Goal: Check status: Check status

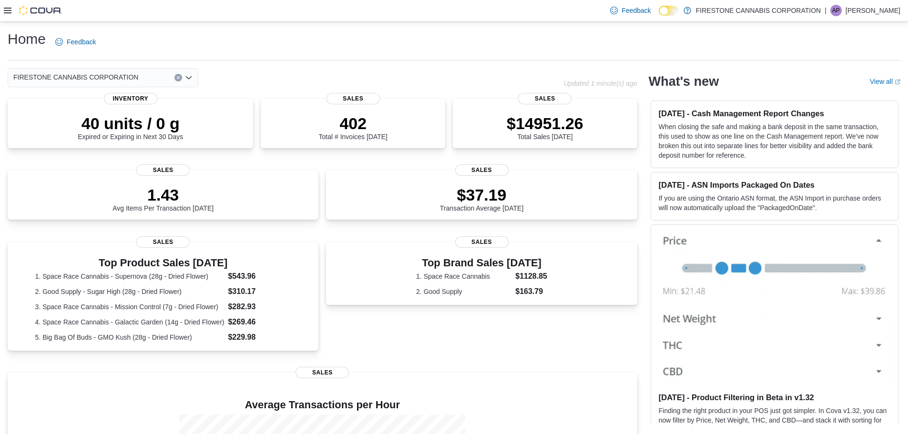
click at [9, 14] on icon at bounding box center [8, 11] width 8 height 8
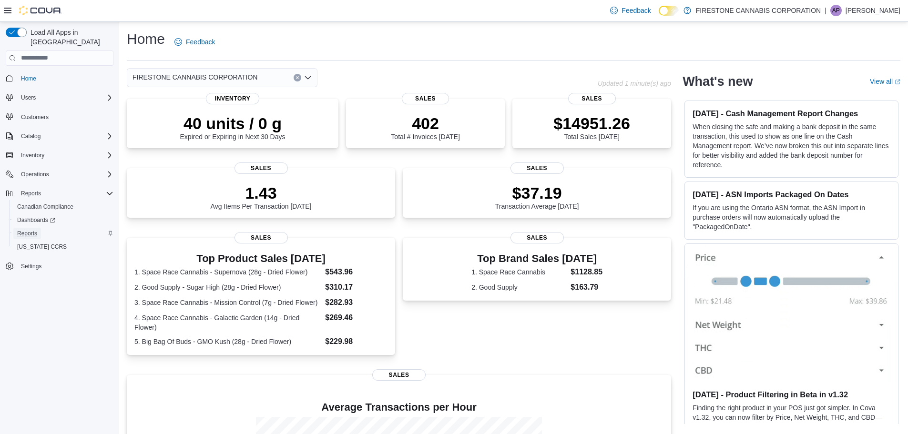
click at [40, 228] on link "Reports" at bounding box center [27, 233] width 28 height 11
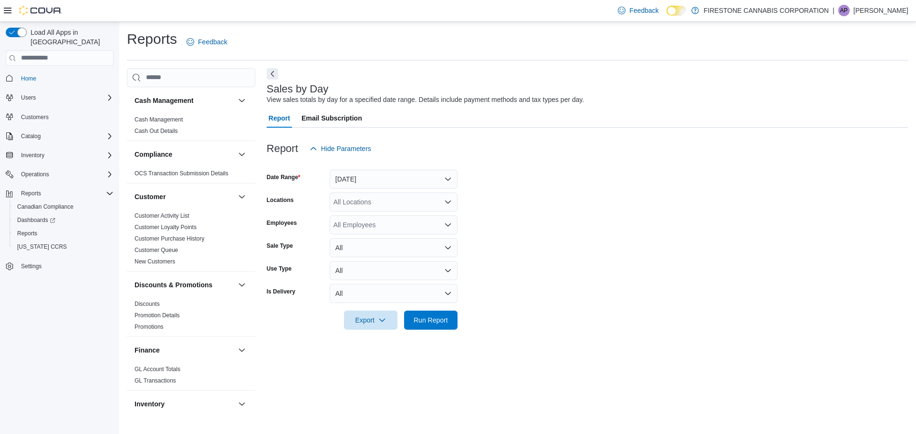
click at [449, 204] on icon "Open list of options" at bounding box center [448, 202] width 8 height 8
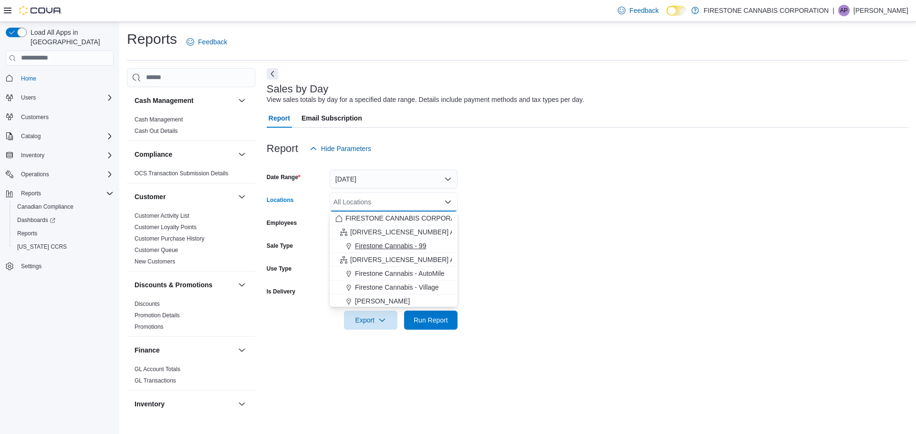
click at [422, 246] on span "Firestone Cannabis - 99" at bounding box center [390, 246] width 71 height 10
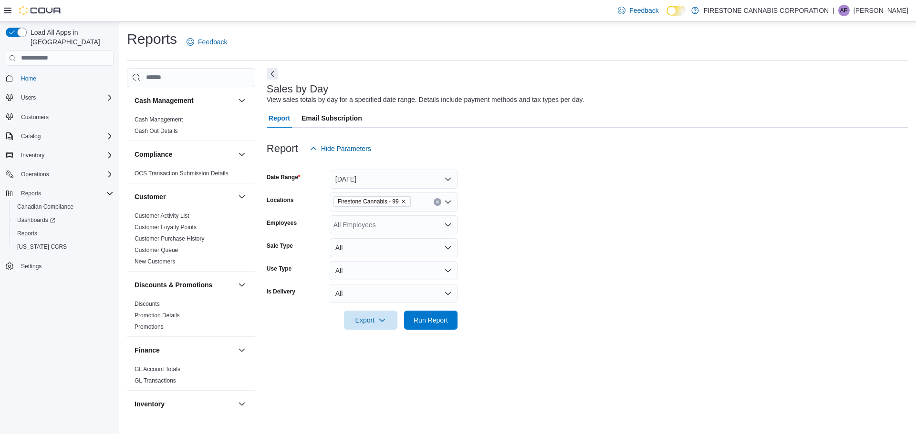
click at [487, 313] on form "Date Range Yesterday Locations Firestone Cannabis - 99 Employees All Employees …" at bounding box center [587, 244] width 641 height 172
click at [455, 317] on button "Run Report" at bounding box center [430, 319] width 53 height 19
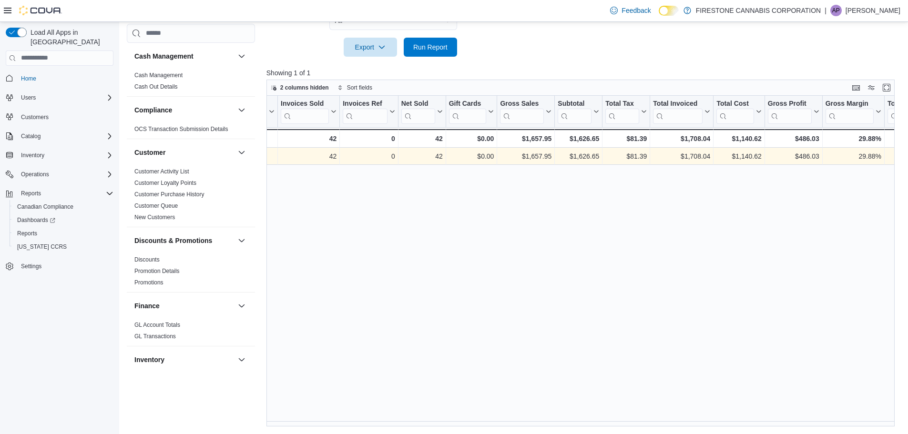
scroll to position [0, 61]
drag, startPoint x: 598, startPoint y: 156, endPoint x: 572, endPoint y: 155, distance: 26.3
click at [572, 155] on div "$1,626.65" at bounding box center [577, 156] width 41 height 11
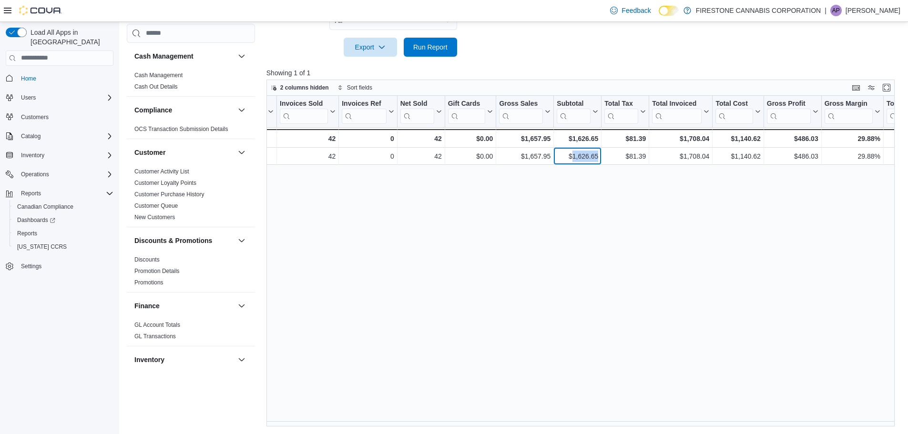
copy div "1,626.65"
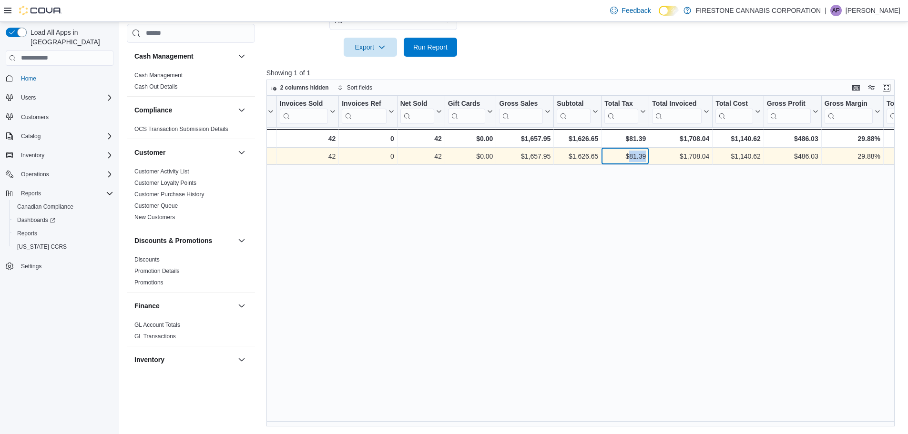
drag, startPoint x: 646, startPoint y: 155, endPoint x: 629, endPoint y: 155, distance: 17.2
click at [629, 155] on div "$81.39" at bounding box center [625, 156] width 41 height 11
copy div "81.39"
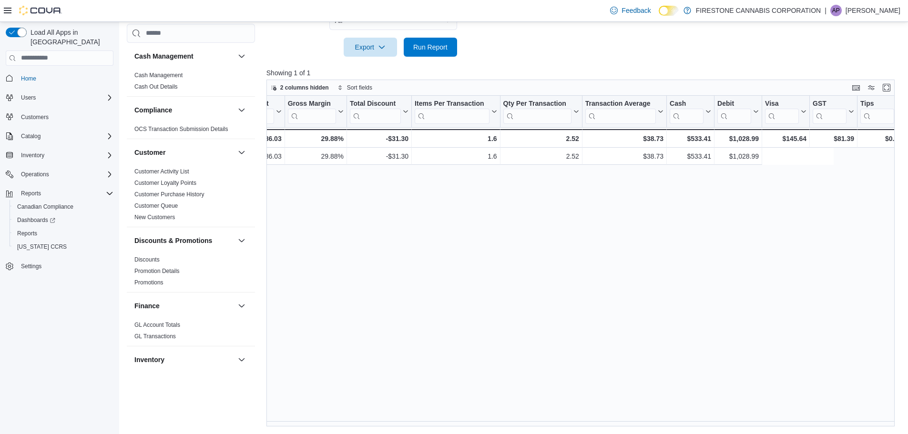
scroll to position [0, 602]
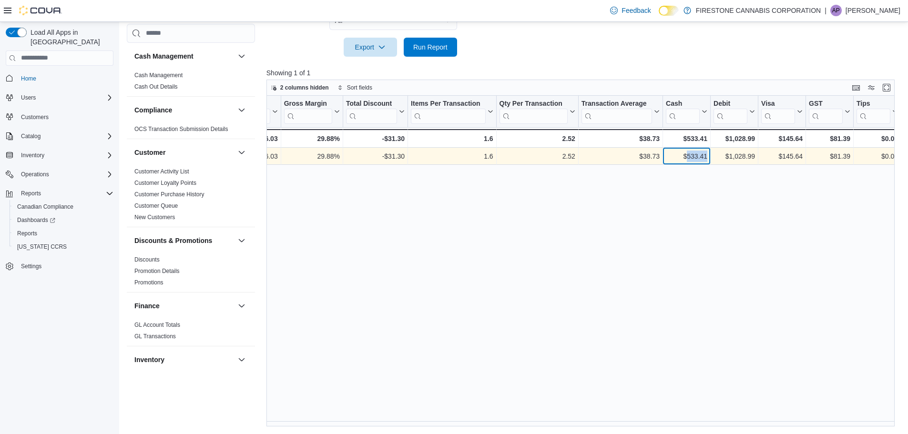
drag, startPoint x: 707, startPoint y: 155, endPoint x: 688, endPoint y: 155, distance: 19.6
click at [688, 155] on div "$533.41" at bounding box center [686, 156] width 41 height 11
copy div "533.41"
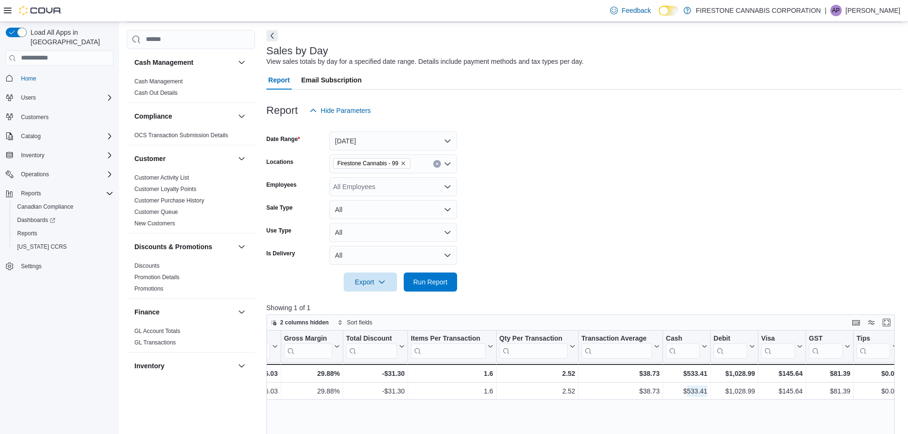
scroll to position [0, 0]
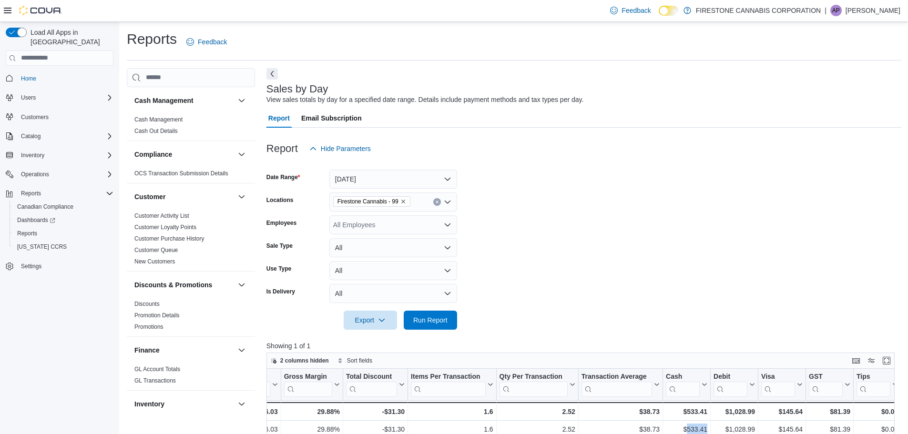
click at [437, 204] on button "Clear input" at bounding box center [437, 202] width 8 height 8
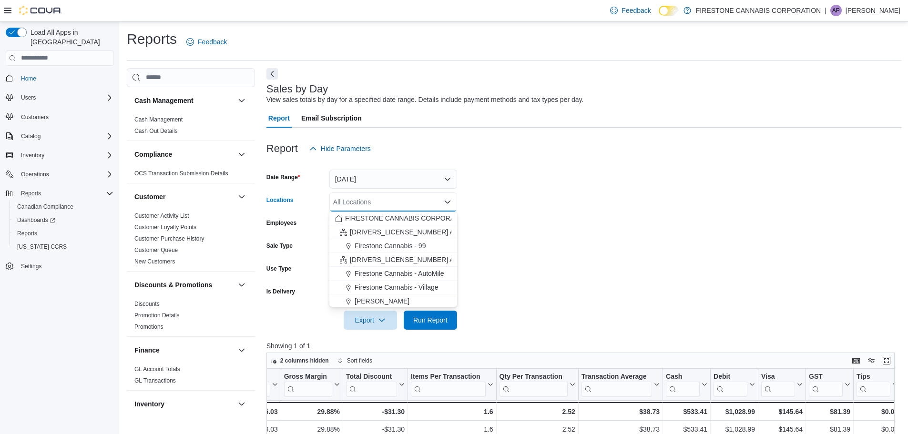
scroll to position [84, 0]
click at [427, 303] on span "Cannabis Station - Edmonton" at bounding box center [427, 300] width 145 height 10
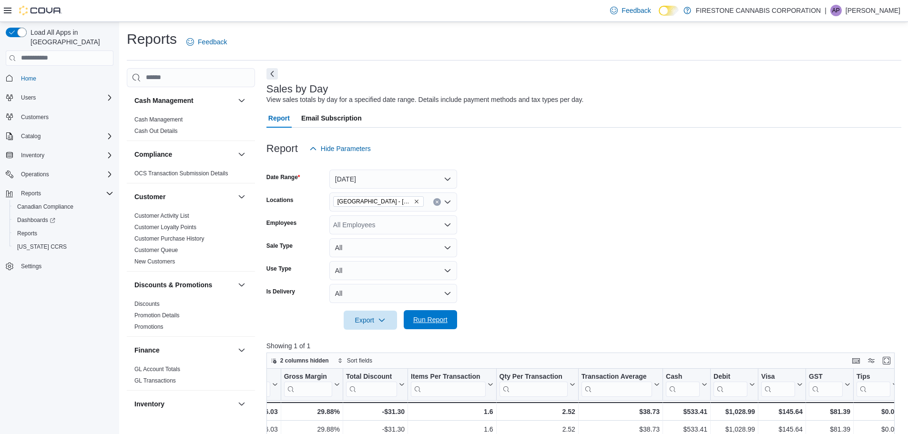
click at [433, 318] on span "Run Report" at bounding box center [430, 320] width 34 height 10
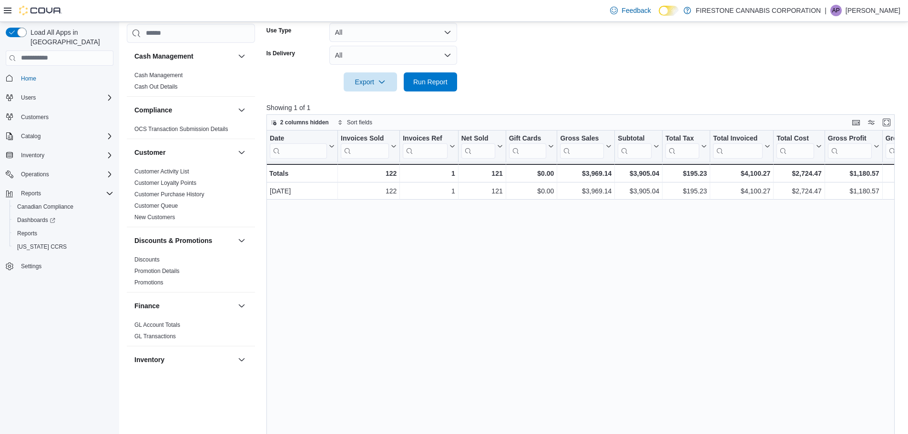
scroll to position [0, 44]
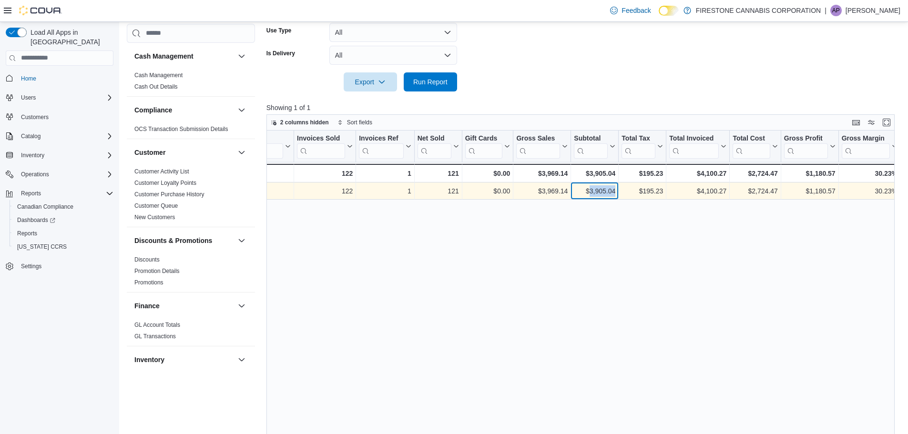
drag, startPoint x: 616, startPoint y: 192, endPoint x: 590, endPoint y: 189, distance: 25.9
click at [590, 189] on div "$3,905.04 - Subtotal, column 7, row 1" at bounding box center [595, 191] width 48 height 17
copy div "3,905.04"
drag, startPoint x: 663, startPoint y: 193, endPoint x: 643, endPoint y: 192, distance: 20.0
click at [643, 192] on div "$195.23" at bounding box center [642, 190] width 41 height 11
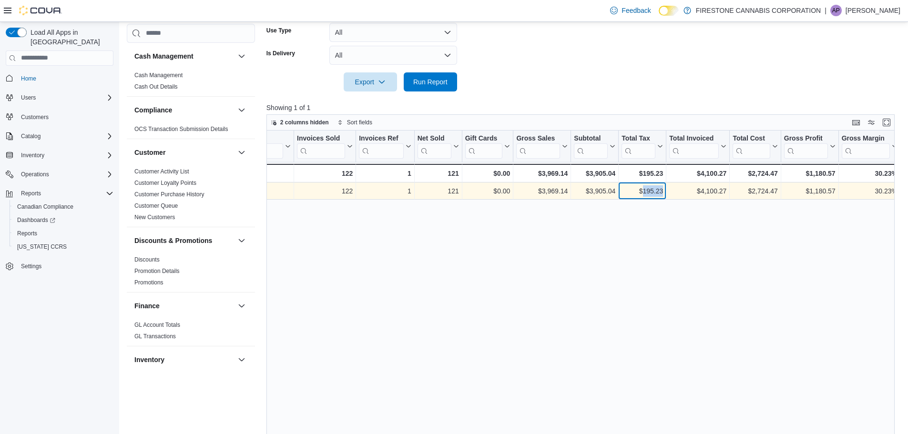
copy div "195.23"
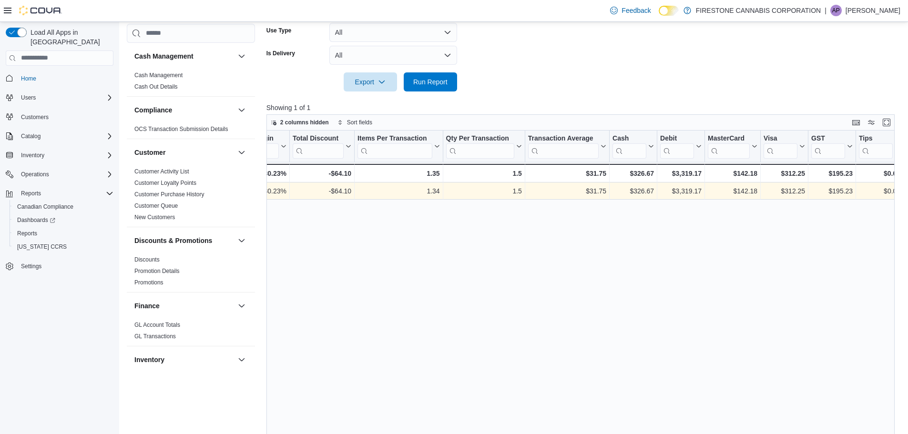
scroll to position [0, 658]
drag, startPoint x: 652, startPoint y: 190, endPoint x: 632, endPoint y: 190, distance: 20.5
click at [632, 190] on div "$326.67 - Cash, column 17, row 1" at bounding box center [631, 191] width 48 height 17
copy div "326.67"
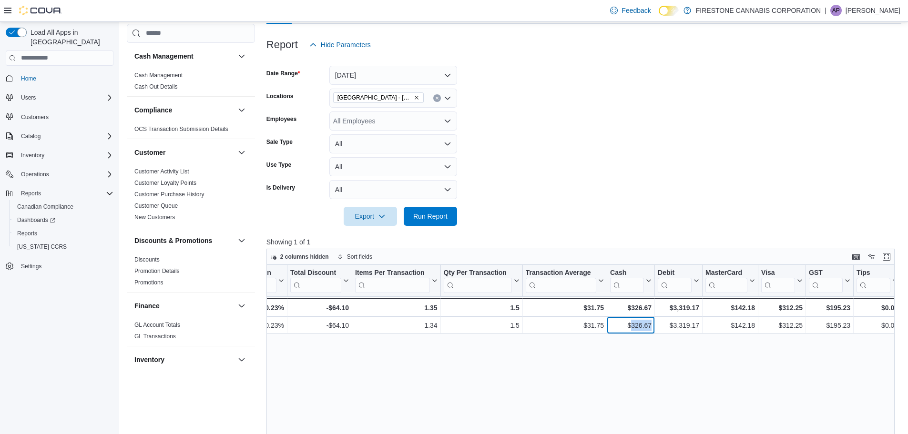
scroll to position [0, 0]
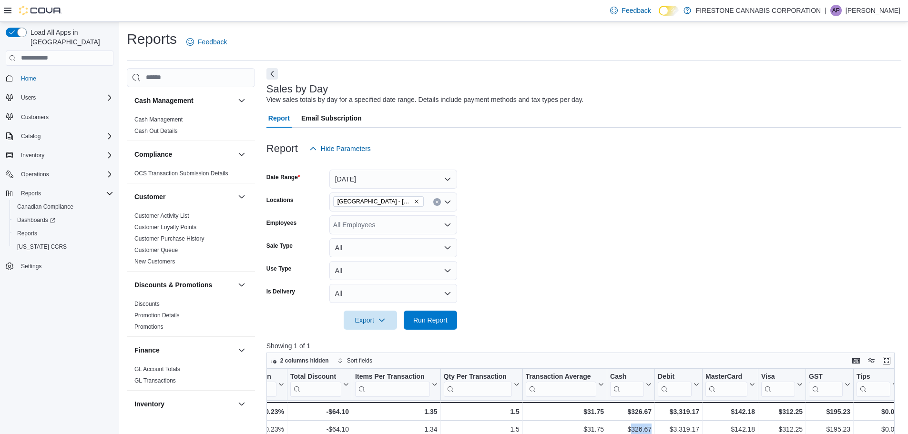
click at [439, 201] on button "Clear input" at bounding box center [437, 202] width 8 height 8
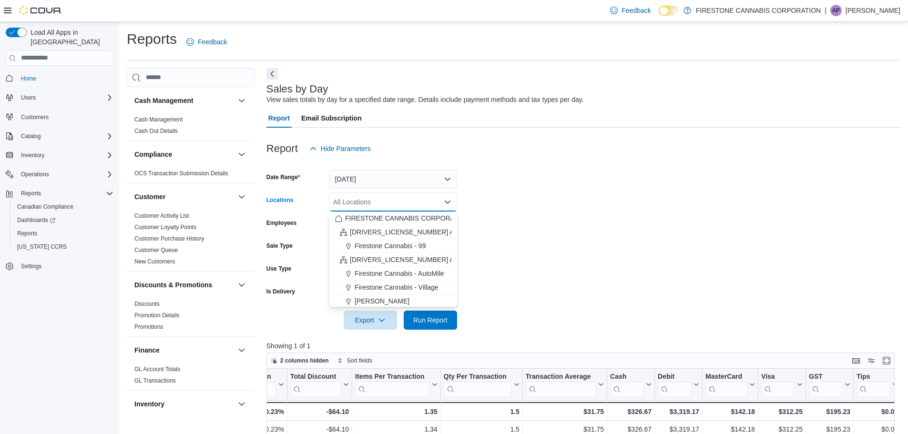
scroll to position [84, 0]
click at [428, 244] on span "Firestone Cannabis – Leduc" at bounding box center [415, 245] width 120 height 10
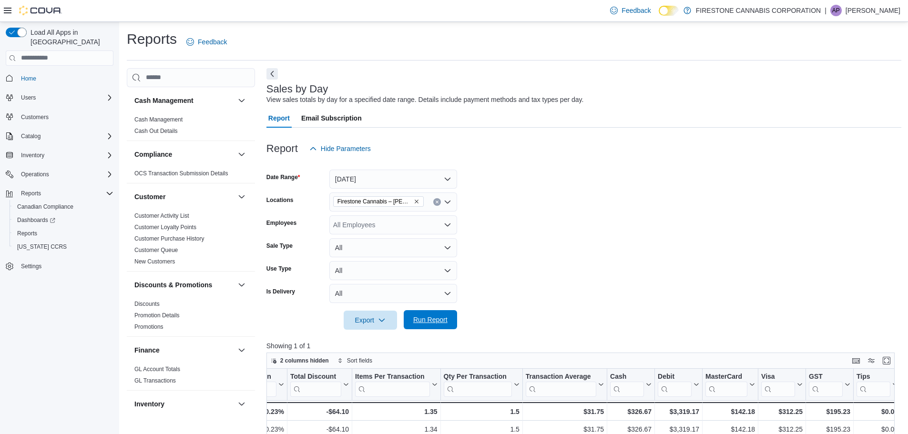
click at [437, 322] on span "Run Report" at bounding box center [430, 320] width 34 height 10
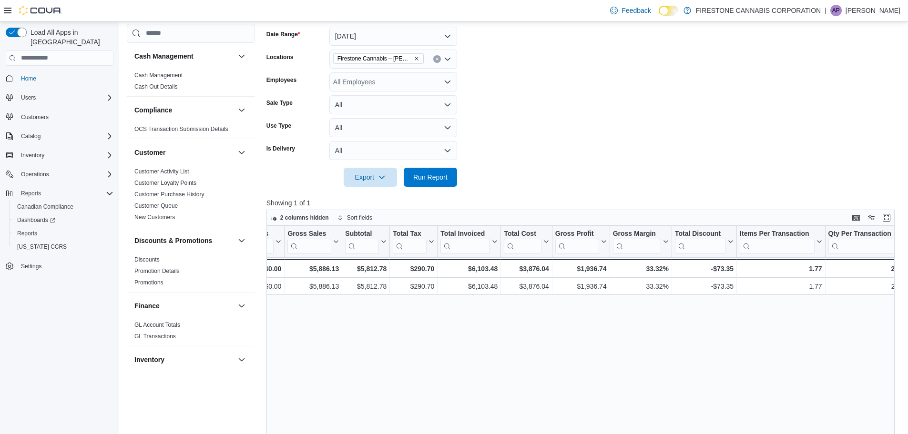
scroll to position [0, 658]
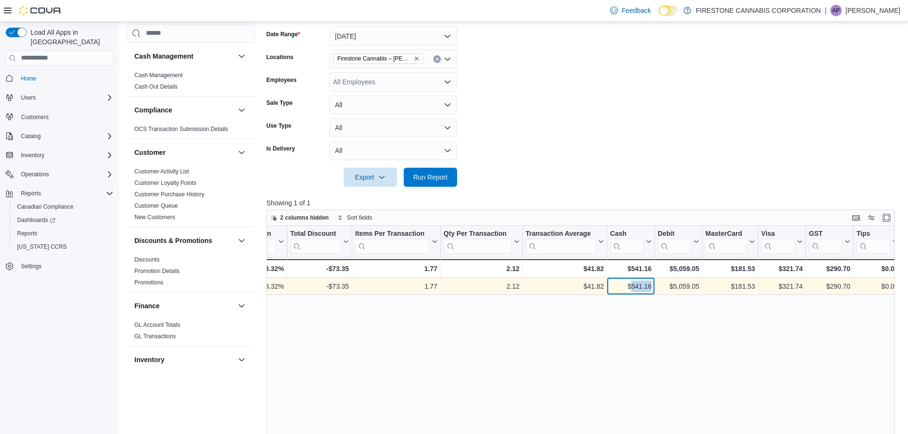
drag, startPoint x: 651, startPoint y: 286, endPoint x: 630, endPoint y: 288, distance: 20.6
click at [630, 288] on div "$541.16" at bounding box center [630, 286] width 41 height 11
copy div "541.16"
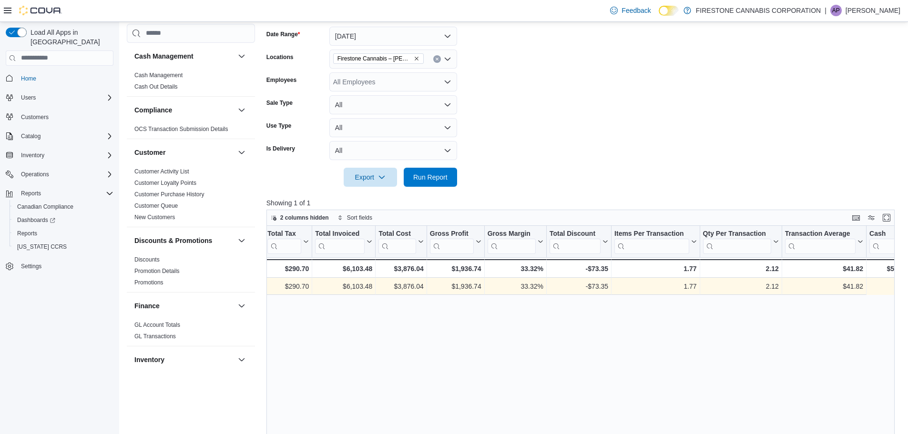
scroll to position [0, 0]
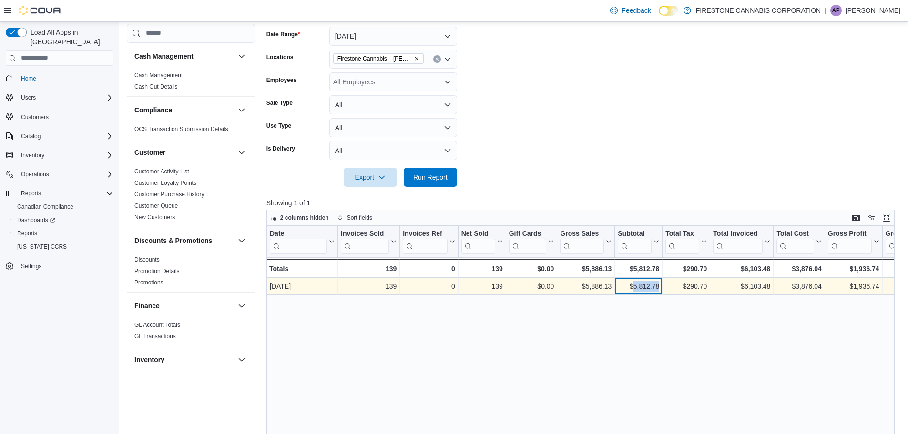
drag, startPoint x: 659, startPoint y: 287, endPoint x: 633, endPoint y: 288, distance: 25.3
click at [633, 288] on div "$5,812.78" at bounding box center [638, 286] width 41 height 11
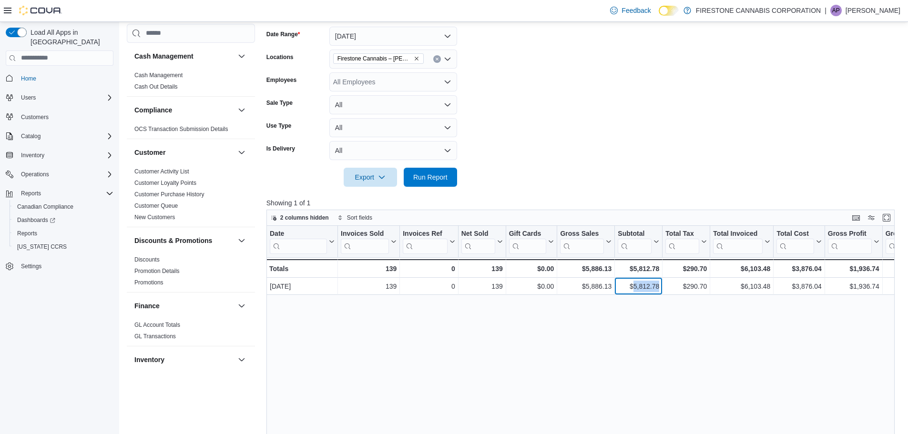
copy div "5,812.78"
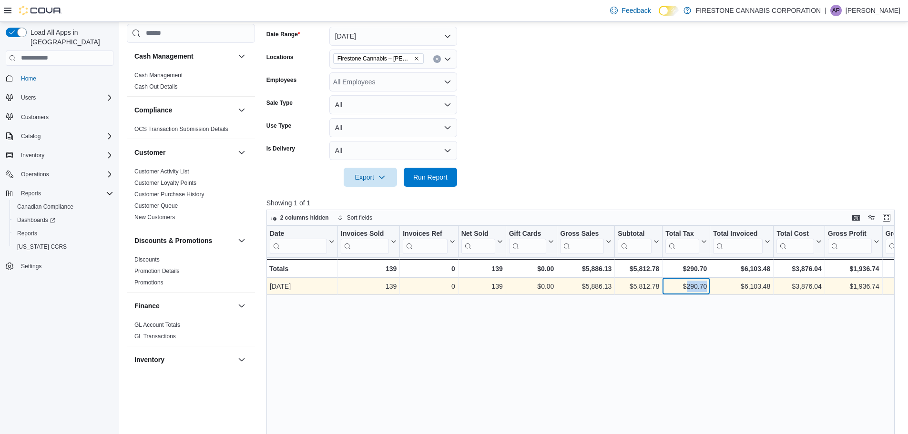
drag, startPoint x: 707, startPoint y: 288, endPoint x: 687, endPoint y: 288, distance: 20.5
click at [687, 288] on div "$290.70" at bounding box center [686, 286] width 41 height 11
copy div "290.70"
